Goal: Task Accomplishment & Management: Complete application form

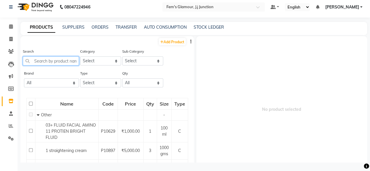
click at [44, 60] on input "text" at bounding box center [51, 60] width 56 height 9
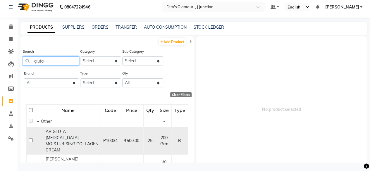
type input "gluta"
click at [82, 136] on div "AR GLUTA [MEDICAL_DATA] MOISTURISING COLLAGEN CREAM" at bounding box center [68, 141] width 62 height 25
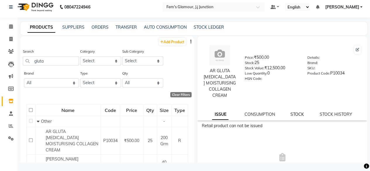
click at [292, 113] on link "STOCK" at bounding box center [297, 114] width 13 height 5
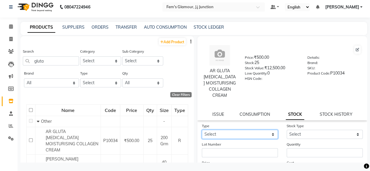
drag, startPoint x: 255, startPoint y: 130, endPoint x: 232, endPoint y: 149, distance: 29.1
click at [232, 149] on form "Type Select In Out Stock Type Select Lot Number Quantity Price 500 Cost 0 Date …" at bounding box center [282, 164] width 161 height 83
select select "in"
click at [202, 130] on select "Select In Out" at bounding box center [240, 134] width 76 height 9
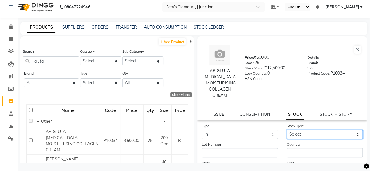
drag, startPoint x: 300, startPoint y: 134, endPoint x: 299, endPoint y: 107, distance: 27.2
click at [299, 107] on div "AR GLUTA [MEDICAL_DATA] MOISTURISING COLLAGEN CREAM Price: ₹500.00 Stock: 25 St…" at bounding box center [283, 138] width 170 height 204
select select "new stock"
click at [287, 130] on select "Select New Stock Adjustment Return Other" at bounding box center [325, 134] width 76 height 9
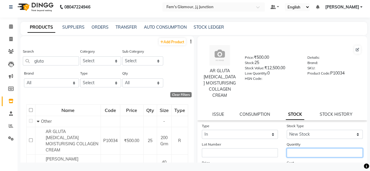
click at [300, 154] on input "number" at bounding box center [325, 152] width 76 height 9
type input "2"
click at [280, 158] on form "Type Select In Out Stock Type Select New Stock Adjustment Return Other Lot Numb…" at bounding box center [282, 164] width 161 height 83
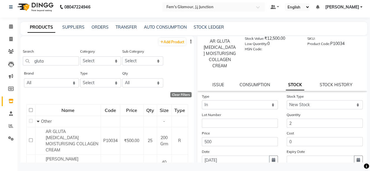
scroll to position [30, 0]
click at [273, 158] on button "button" at bounding box center [273, 159] width 9 height 9
select select "9"
select select "2025"
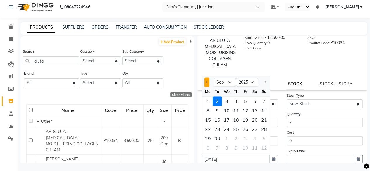
click at [206, 83] on button "Previous month" at bounding box center [207, 82] width 5 height 9
select select "8"
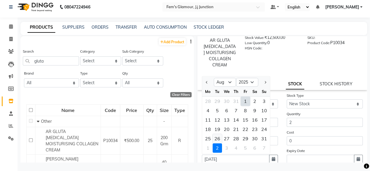
click at [218, 137] on div "26" at bounding box center [217, 138] width 9 height 9
type input "[DATE]"
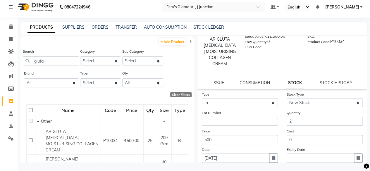
scroll to position [77, 0]
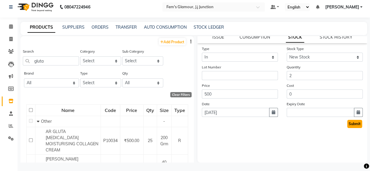
click at [347, 124] on button "Submit" at bounding box center [354, 124] width 15 height 8
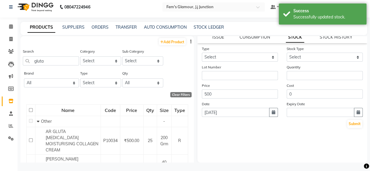
scroll to position [0, 0]
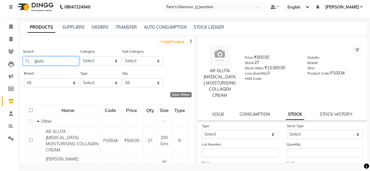
click at [74, 60] on input "gluta" at bounding box center [51, 60] width 56 height 9
type input "g"
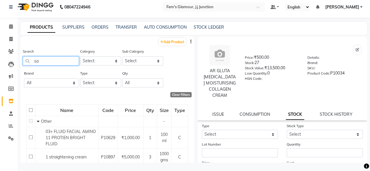
type input "s"
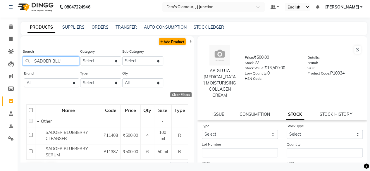
type input "SADOER BLU"
click at [169, 42] on link "Add Product" at bounding box center [172, 41] width 27 height 7
select select "true"
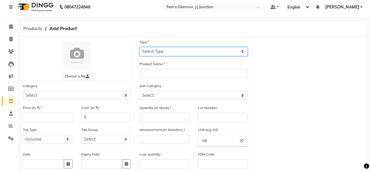
click at [150, 54] on select "Select Type Both Retail Consumable" at bounding box center [194, 51] width 108 height 9
select select "R"
click at [140, 47] on select "Select Type Both Retail Consumable" at bounding box center [194, 51] width 108 height 9
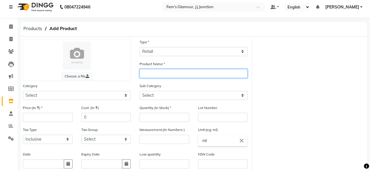
click at [151, 75] on input "text" at bounding box center [194, 73] width 108 height 9
type input "SADOER BLUEBERRY MOIST ANTIOXIDATION EYECREAM"
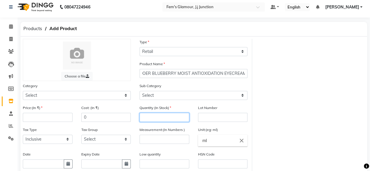
scroll to position [0, 0]
click at [159, 116] on input "number" at bounding box center [165, 117] width 50 height 9
type input "2"
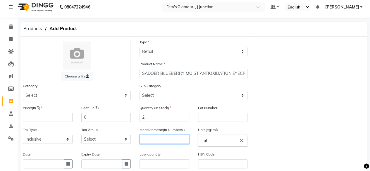
click at [156, 139] on input "number" at bounding box center [165, 139] width 50 height 9
type input "20"
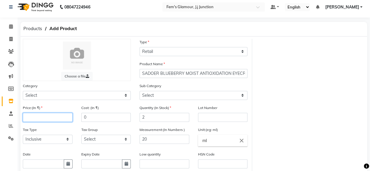
click at [39, 118] on input "number" at bounding box center [48, 117] width 50 height 9
type input "500"
click at [68, 165] on icon "button" at bounding box center [68, 164] width 4 height 4
select select "9"
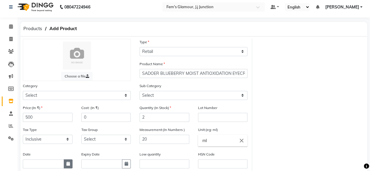
select select "2025"
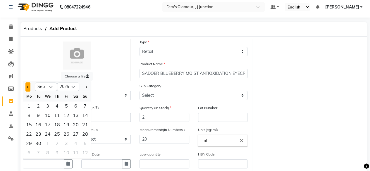
click at [28, 85] on button "Previous month" at bounding box center [27, 86] width 5 height 9
select select "8"
click at [41, 143] on div "26" at bounding box center [38, 143] width 9 height 9
type input "[DATE]"
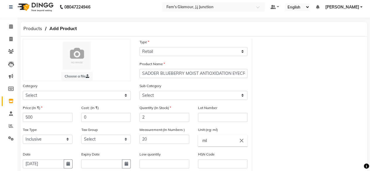
scroll to position [84, 0]
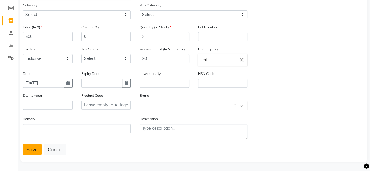
click at [28, 151] on button "Save" at bounding box center [32, 149] width 19 height 11
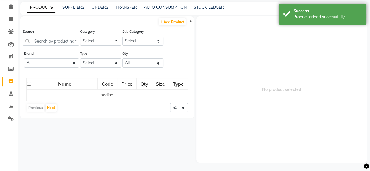
scroll to position [4, 0]
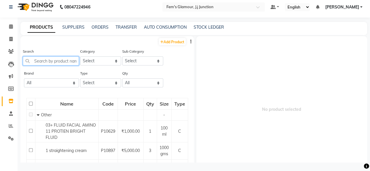
click at [69, 64] on input "text" at bounding box center [51, 60] width 56 height 9
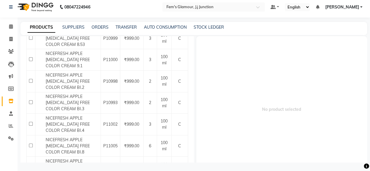
scroll to position [0, 0]
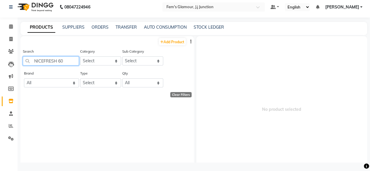
type input "NICEFRESH 60"
click at [12, 38] on icon at bounding box center [10, 39] width 3 height 4
select select "4132"
select select "service"
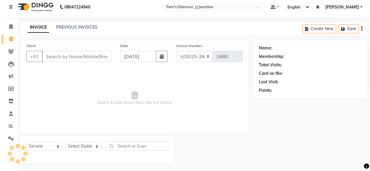
scroll to position [4, 0]
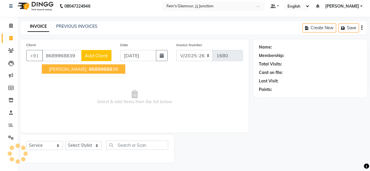
type input "8689968839"
select select "1: Object"
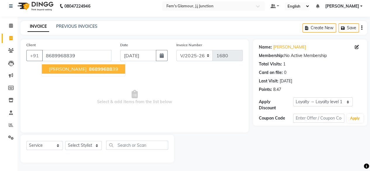
click at [100, 70] on span "86899688" at bounding box center [100, 69] width 23 height 6
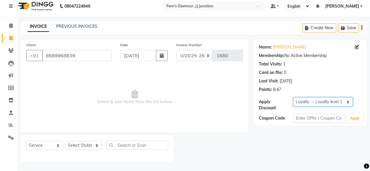
click at [312, 100] on select "Select Loyalty → Loyalty level 1 → All Customers" at bounding box center [323, 101] width 60 height 9
select select "0:"
click at [293, 97] on select "Select Loyalty → Loyalty level 1 → All Customers" at bounding box center [323, 101] width 60 height 9
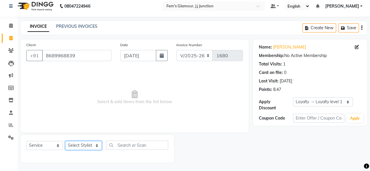
click at [92, 144] on select "Select Stylist fatima maam [PERSON_NAME] [PERSON_NAME] maam MOON Nagma Nasreen …" at bounding box center [83, 145] width 37 height 9
select select "21533"
click at [65, 141] on select "Select Stylist fatima maam [PERSON_NAME] [PERSON_NAME] maam MOON Nagma Nasreen …" at bounding box center [83, 145] width 37 height 9
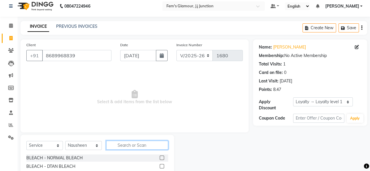
click at [143, 146] on input "text" at bounding box center [137, 145] width 62 height 9
type input "FULL HAIR"
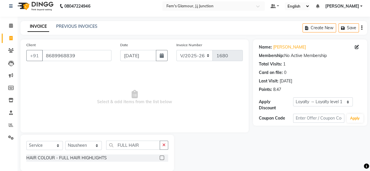
click at [160, 157] on label at bounding box center [162, 158] width 4 height 4
click at [160, 157] on input "checkbox" at bounding box center [162, 158] width 4 height 4
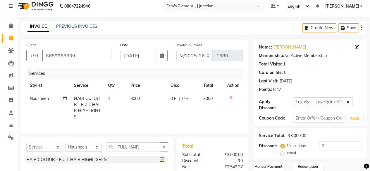
checkbox input "false"
click at [138, 96] on span "3000" at bounding box center [135, 98] width 9 height 5
select select "21533"
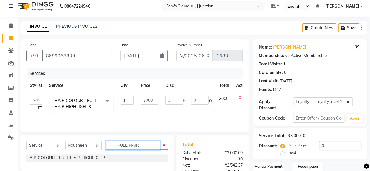
click at [149, 146] on input "FULL HAIR" at bounding box center [133, 145] width 54 height 9
type input "F"
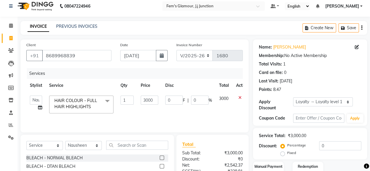
click at [239, 99] on icon at bounding box center [240, 98] width 3 height 4
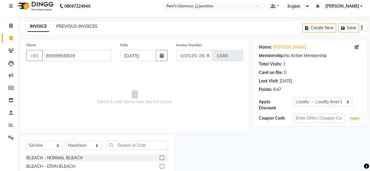
click at [152, 145] on input "text" at bounding box center [137, 145] width 62 height 9
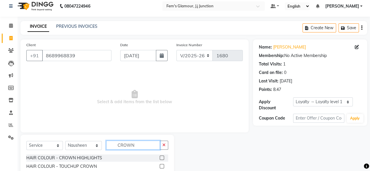
type input "CROWN"
click at [162, 158] on label at bounding box center [162, 158] width 4 height 4
click at [162, 158] on input "checkbox" at bounding box center [162, 158] width 4 height 4
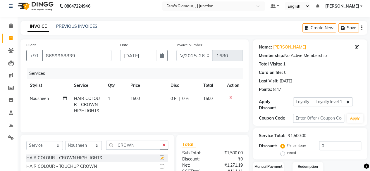
checkbox input "false"
click at [135, 97] on span "1500" at bounding box center [135, 98] width 9 height 5
select select "21533"
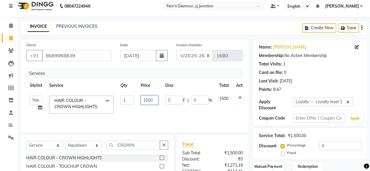
click at [150, 100] on input "1500" at bounding box center [150, 100] width 18 height 9
click at [149, 100] on input "1500" at bounding box center [150, 100] width 18 height 9
type input "1000"
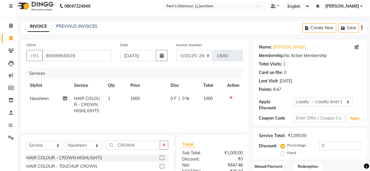
click at [156, 105] on td "1000" at bounding box center [147, 104] width 40 height 25
select select "21533"
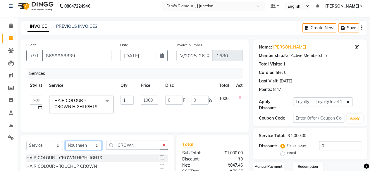
click at [90, 146] on select "Select Stylist fatima maam [PERSON_NAME] [PERSON_NAME] maam MOON Nagma Nasreen …" at bounding box center [83, 145] width 37 height 9
select select "21531"
click at [65, 141] on select "Select Stylist fatima maam [PERSON_NAME] [PERSON_NAME] maam MOON Nagma Nasreen …" at bounding box center [83, 145] width 37 height 9
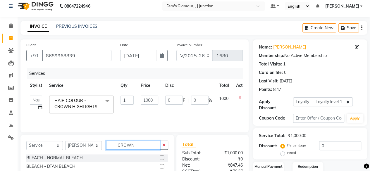
click at [143, 143] on input "CROWN" at bounding box center [133, 145] width 54 height 9
type input "C"
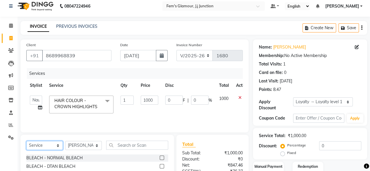
click at [46, 148] on select "Select Service Product Membership Package Voucher Prepaid Gift Card" at bounding box center [44, 145] width 37 height 9
select select "product"
click at [26, 141] on select "Select Service Product Membership Package Voucher Prepaid Gift Card" at bounding box center [44, 145] width 37 height 9
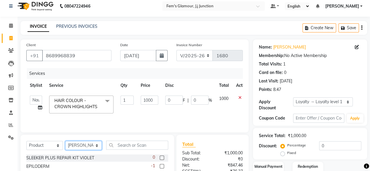
click at [89, 143] on select "Select Stylist fatima maam [PERSON_NAME] [PERSON_NAME] maam MOON Nagma Nasreen …" at bounding box center [83, 145] width 37 height 9
select select "21534"
click at [65, 141] on select "Select Stylist fatima maam [PERSON_NAME] [PERSON_NAME] maam MOON Nagma Nasreen …" at bounding box center [83, 145] width 37 height 9
click at [191, 88] on th "Disc" at bounding box center [189, 85] width 54 height 13
click at [126, 148] on input "text" at bounding box center [137, 145] width 62 height 9
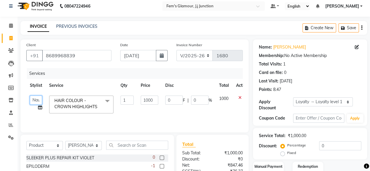
click at [36, 101] on select "fatima maam [PERSON_NAME] [PERSON_NAME] maam MOON Nagma Nasreen [PERSON_NAME] […" at bounding box center [36, 100] width 12 height 9
select select "21534"
click at [125, 143] on input "text" at bounding box center [137, 145] width 62 height 9
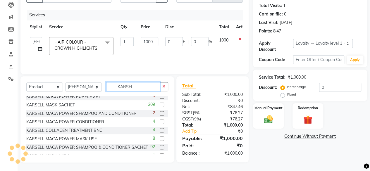
scroll to position [29, 0]
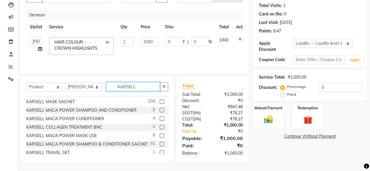
type input "KARSELL"
click at [160, 136] on label at bounding box center [162, 135] width 4 height 4
click at [160, 136] on input "checkbox" at bounding box center [162, 136] width 4 height 4
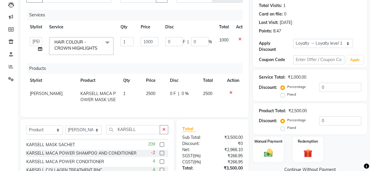
checkbox input "false"
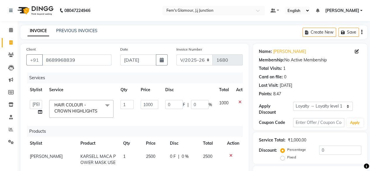
scroll to position [82, 0]
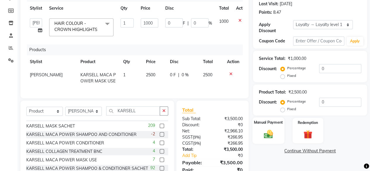
click at [273, 138] on img at bounding box center [268, 134] width 15 height 11
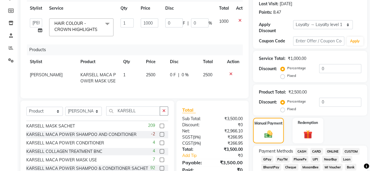
scroll to position [204, 0]
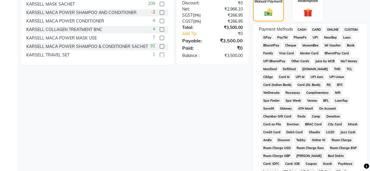
click at [269, 38] on span "GPay" at bounding box center [267, 37] width 12 height 7
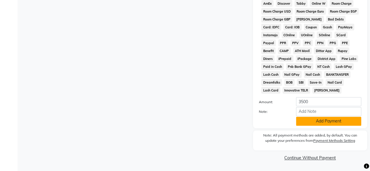
click at [345, 123] on button "Add Payment" at bounding box center [328, 121] width 65 height 9
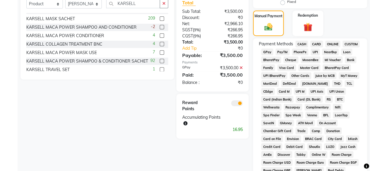
scroll to position [344, 0]
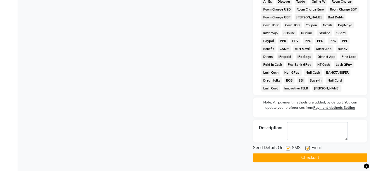
click at [338, 156] on button "Checkout" at bounding box center [310, 157] width 114 height 9
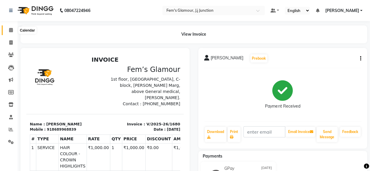
click at [10, 30] on icon at bounding box center [11, 30] width 4 height 4
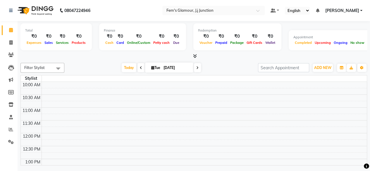
scroll to position [127, 0]
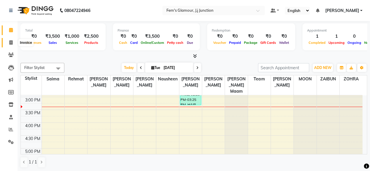
click at [11, 44] on icon at bounding box center [10, 42] width 3 height 4
select select "service"
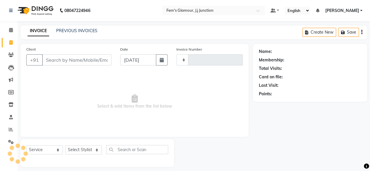
type input "1681"
select select "4132"
click at [81, 32] on link "PREVIOUS INVOICES" at bounding box center [76, 30] width 41 height 5
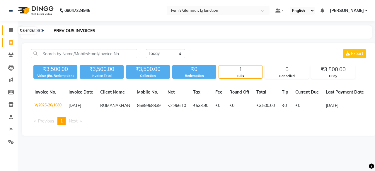
click at [8, 31] on span at bounding box center [11, 30] width 10 height 7
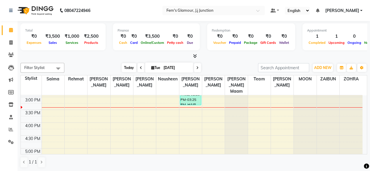
click at [124, 68] on span "Today" at bounding box center [129, 67] width 15 height 9
click at [12, 127] on span at bounding box center [11, 129] width 10 height 7
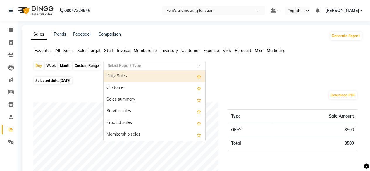
click at [150, 66] on input "text" at bounding box center [149, 66] width 84 height 6
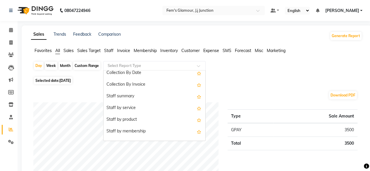
scroll to position [192, 0]
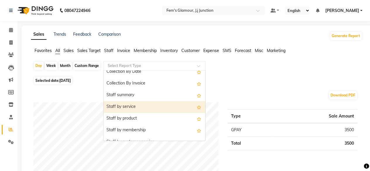
click at [126, 103] on div "Staff by service" at bounding box center [155, 107] width 102 height 12
select select "full_report"
select select "pdf"
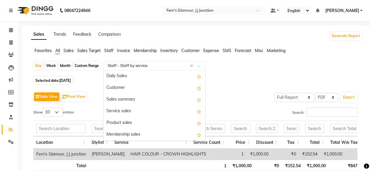
scroll to position [222, 0]
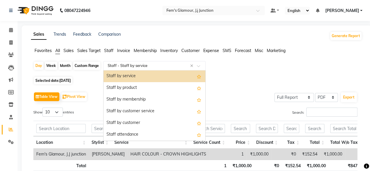
click at [133, 64] on input "text" at bounding box center [149, 66] width 84 height 6
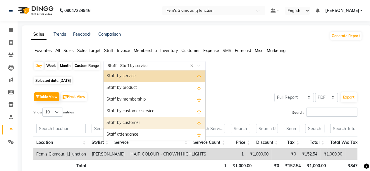
click at [124, 122] on div "Staff by customer" at bounding box center [155, 123] width 102 height 12
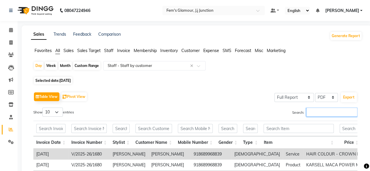
click at [310, 111] on input "Search:" at bounding box center [332, 112] width 51 height 9
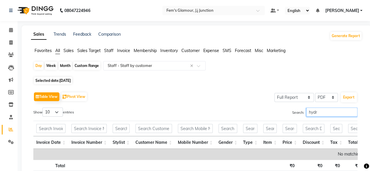
type input "hydr"
click at [92, 67] on div "Custom Range" at bounding box center [86, 66] width 27 height 8
select select "9"
select select "2025"
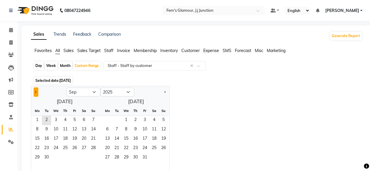
click at [35, 93] on button "Previous month" at bounding box center [36, 92] width 5 height 9
click at [46, 120] on span "1" at bounding box center [46, 120] width 9 height 9
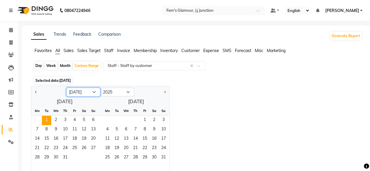
click at [78, 92] on select "Jan Feb Mar Apr May Jun [DATE] Aug Sep Oct Nov Dec" at bounding box center [83, 92] width 34 height 9
select select "9"
click at [66, 88] on select "Jan Feb Mar Apr May Jun [DATE] Aug Sep Oct Nov Dec" at bounding box center [83, 92] width 34 height 9
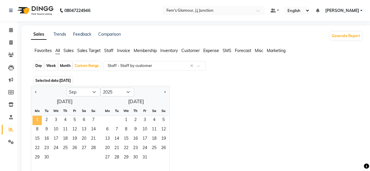
click at [38, 121] on span "1" at bounding box center [36, 120] width 9 height 9
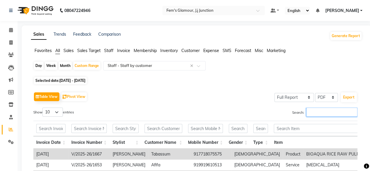
click at [315, 112] on input "Search:" at bounding box center [332, 112] width 51 height 9
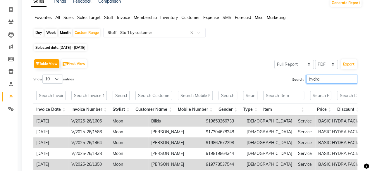
scroll to position [34, 0]
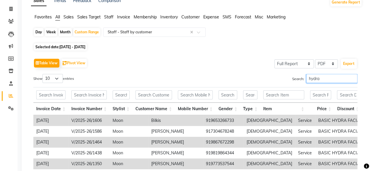
type input "hydra"
click at [83, 47] on span "[DATE] - [DATE]" at bounding box center [72, 47] width 26 height 4
select select "7"
select select "2025"
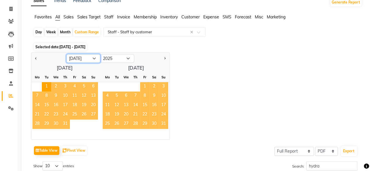
click at [68, 57] on select "Jan Feb Mar Apr May Jun [DATE] Aug Sep Oct Nov Dec" at bounding box center [83, 58] width 34 height 9
click at [66, 54] on select "Jan Feb Mar Apr May Jun [DATE] Aug Sep Oct Nov Dec" at bounding box center [83, 58] width 34 height 9
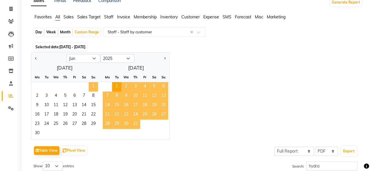
click at [97, 83] on span "1" at bounding box center [93, 86] width 9 height 9
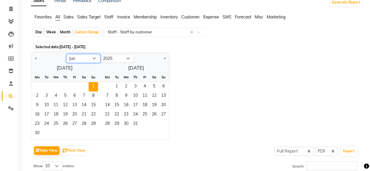
click at [80, 58] on select "Jan Feb Mar Apr May Jun [DATE] Aug Sep Oct Nov Dec" at bounding box center [83, 58] width 34 height 9
select select "7"
click at [66, 54] on select "Jan Feb Mar Apr May Jun [DATE] Aug Sep Oct Nov Dec" at bounding box center [83, 58] width 34 height 9
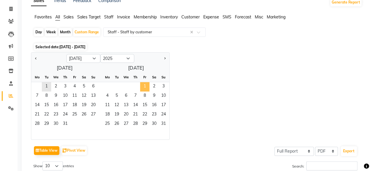
click at [143, 85] on span "1" at bounding box center [144, 86] width 9 height 9
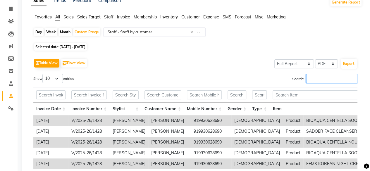
click at [310, 81] on input "Search:" at bounding box center [332, 78] width 51 height 9
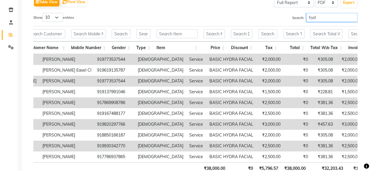
scroll to position [0, 0]
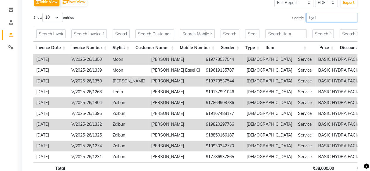
type input "hyd"
click at [240, 18] on div "Search: hyd" at bounding box center [279, 18] width 158 height 11
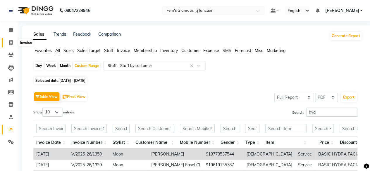
click at [11, 40] on span at bounding box center [11, 43] width 10 height 7
select select "service"
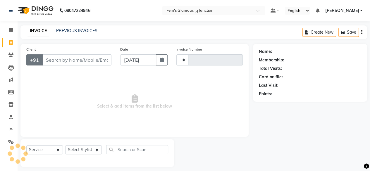
type input "1681"
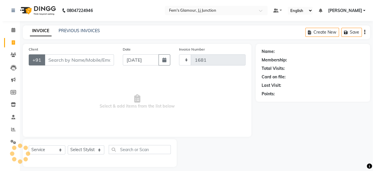
scroll to position [4, 0]
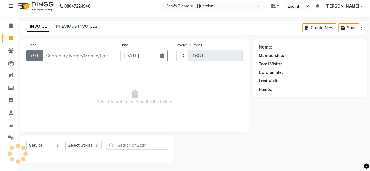
select select "4132"
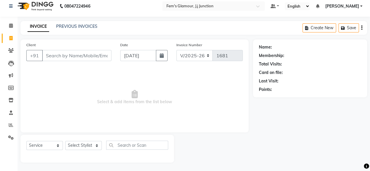
click at [80, 58] on input "Client" at bounding box center [76, 55] width 69 height 11
type input "8169581217"
click at [101, 54] on span "Add Client" at bounding box center [96, 56] width 23 height 6
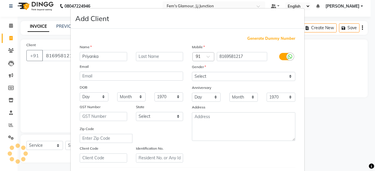
type input "Priyanka"
click at [139, 58] on input "text" at bounding box center [159, 56] width 47 height 9
type input "Jadhav"
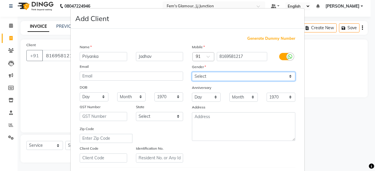
click at [241, 75] on select "Select [DEMOGRAPHIC_DATA] [DEMOGRAPHIC_DATA] Other Prefer Not To Say" at bounding box center [243, 76] width 103 height 9
select select "[DEMOGRAPHIC_DATA]"
click at [192, 72] on select "Select [DEMOGRAPHIC_DATA] [DEMOGRAPHIC_DATA] Other Prefer Not To Say" at bounding box center [243, 76] width 103 height 9
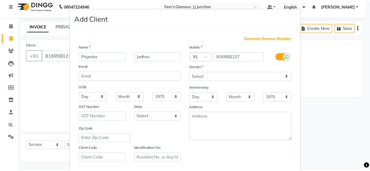
scroll to position [98, 0]
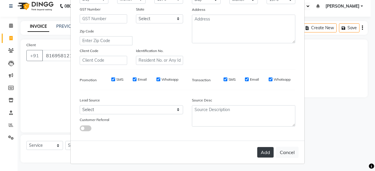
click at [268, 152] on button "Add" at bounding box center [265, 152] width 16 height 11
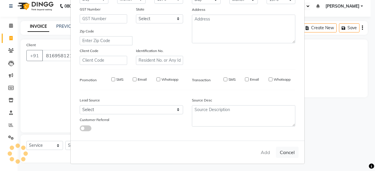
select select
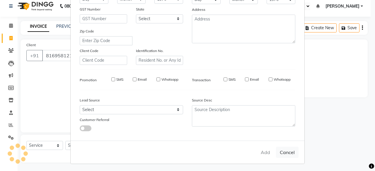
select select
checkbox input "false"
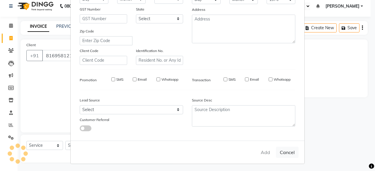
checkbox input "false"
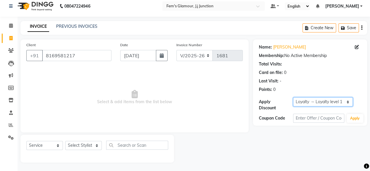
drag, startPoint x: 333, startPoint y: 103, endPoint x: 332, endPoint y: 108, distance: 4.6
click at [332, 108] on div "Apply Discount Select Loyalty → Loyalty level 1 → All Customers" at bounding box center [310, 104] width 102 height 14
select select "0:"
click at [293, 97] on select "Select Loyalty → Loyalty level 1 → All Customers" at bounding box center [323, 101] width 60 height 9
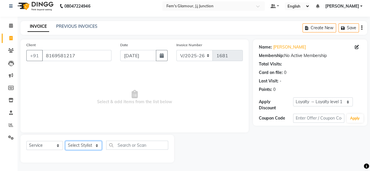
click at [92, 146] on select "Select Stylist fatima maam [PERSON_NAME] [PERSON_NAME] maam MOON Nagma Nasreen …" at bounding box center [83, 145] width 37 height 9
select select "21526"
click at [65, 141] on select "Select Stylist fatima maam [PERSON_NAME] [PERSON_NAME] maam MOON Nagma Nasreen …" at bounding box center [83, 145] width 37 height 9
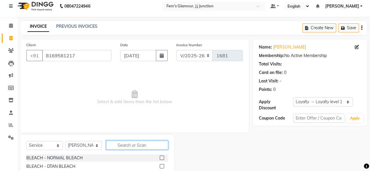
click at [125, 143] on input "text" at bounding box center [137, 145] width 62 height 9
type input "unde"
click at [162, 166] on label at bounding box center [162, 166] width 4 height 4
click at [162, 166] on input "checkbox" at bounding box center [162, 167] width 4 height 4
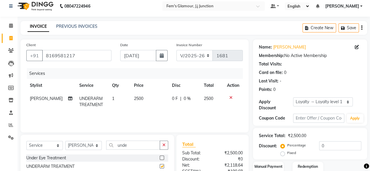
checkbox input "false"
click at [134, 100] on span "2500" at bounding box center [138, 98] width 9 height 5
select select "21526"
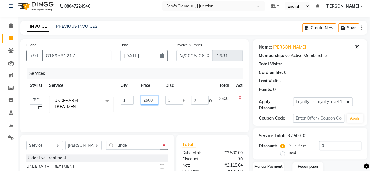
click at [145, 100] on input "2500" at bounding box center [150, 100] width 18 height 9
type input "3500"
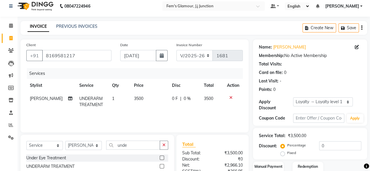
click at [163, 109] on tr "[PERSON_NAME] UNDERARM TREATMENT 1 3500 0 F | 0 % 3500" at bounding box center [134, 101] width 217 height 19
click at [49, 146] on select "Select Service Product Membership Package Voucher Prepaid Gift Card" at bounding box center [44, 145] width 37 height 9
select select "product"
click at [26, 141] on select "Select Service Product Membership Package Voucher Prepaid Gift Card" at bounding box center [44, 145] width 37 height 9
click at [143, 141] on input "unde" at bounding box center [133, 145] width 54 height 9
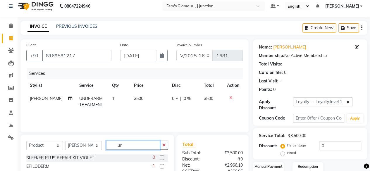
type input "u"
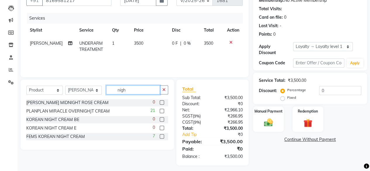
scroll to position [62, 0]
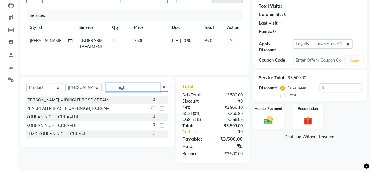
type input "nigh"
click at [162, 133] on label at bounding box center [162, 134] width 4 height 4
click at [162, 133] on input "checkbox" at bounding box center [162, 134] width 4 height 4
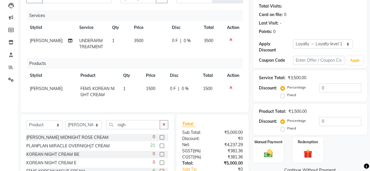
checkbox input "false"
click at [138, 123] on div "Select Service Product Membership Package Voucher Prepaid Gift Card Select Styl…" at bounding box center [97, 149] width 154 height 70
click at [138, 126] on input "nigh" at bounding box center [133, 124] width 54 height 9
type input "n"
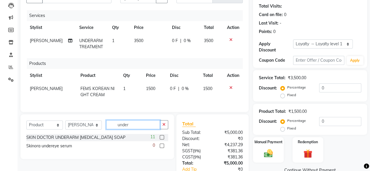
type input "under"
click at [163, 140] on label at bounding box center [162, 137] width 4 height 4
click at [163, 140] on input "checkbox" at bounding box center [162, 138] width 4 height 4
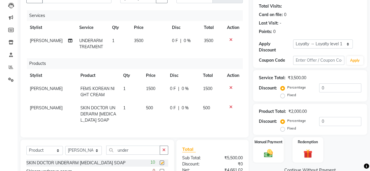
checkbox input "false"
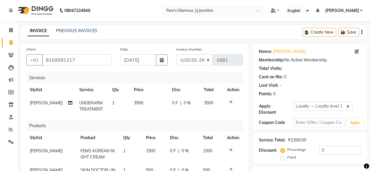
scroll to position [130, 0]
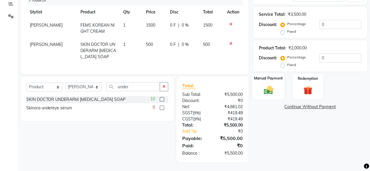
click at [275, 76] on label "Manual Payment" at bounding box center [268, 79] width 29 height 6
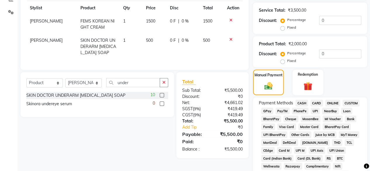
click at [266, 113] on span "GPay" at bounding box center [267, 111] width 12 height 7
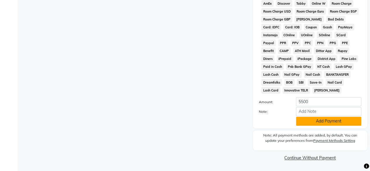
click at [300, 121] on button "Add Payment" at bounding box center [328, 121] width 65 height 9
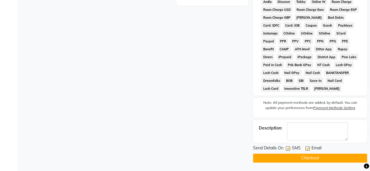
click at [311, 158] on button "Checkout" at bounding box center [310, 158] width 114 height 9
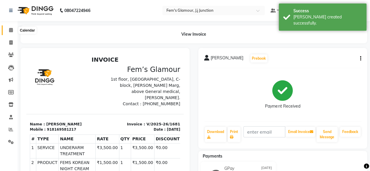
click at [13, 31] on span at bounding box center [11, 30] width 10 height 7
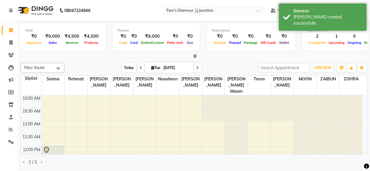
click at [128, 64] on span "Today" at bounding box center [129, 67] width 15 height 9
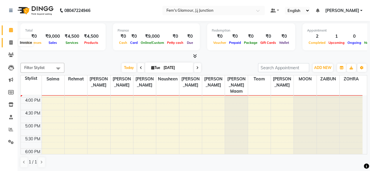
click at [8, 44] on span at bounding box center [11, 43] width 10 height 7
select select "service"
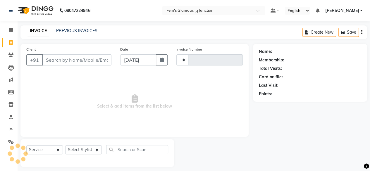
type input "1682"
select select "4132"
click at [76, 32] on link "PREVIOUS INVOICES" at bounding box center [76, 30] width 41 height 5
